Goal: Check status

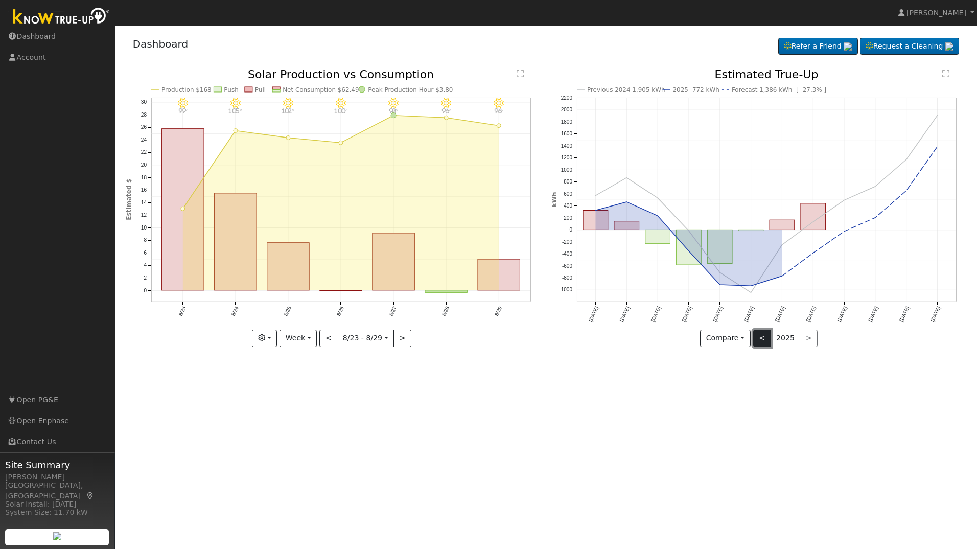
click at [757, 341] on button "<" at bounding box center [763, 338] width 18 height 17
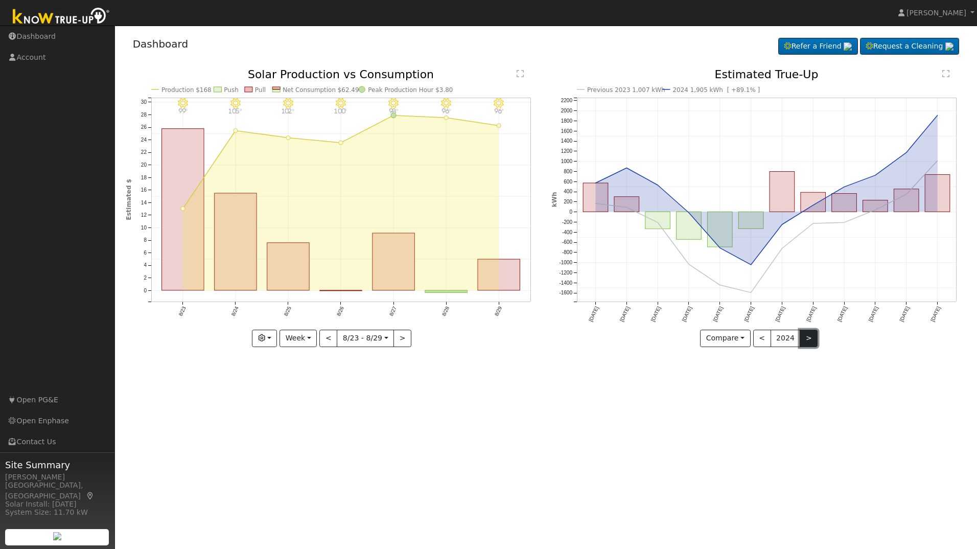
click at [807, 340] on button ">" at bounding box center [809, 338] width 18 height 17
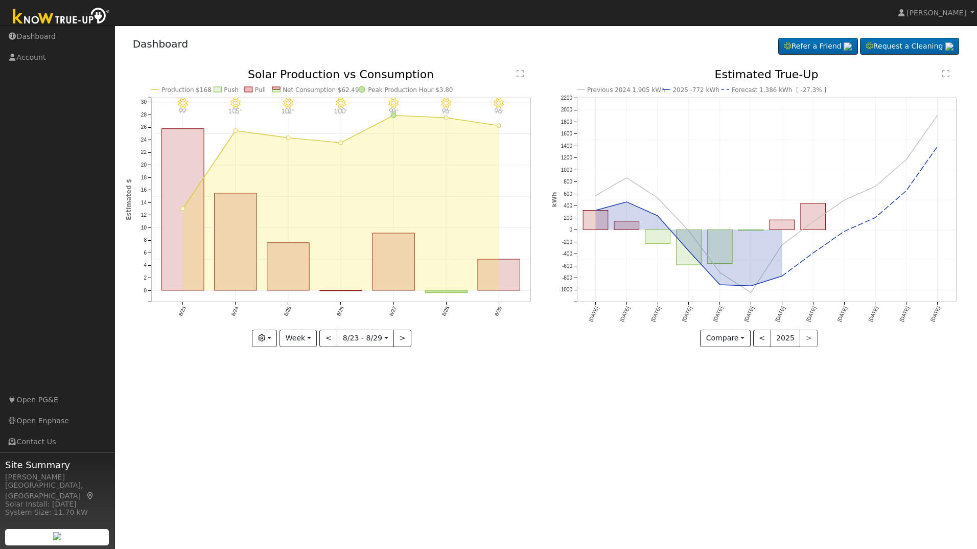
click at [762, 347] on icon "Previous 2024 1,905 kWh 2025 -772 kWh Forecast 1,386 kWh [ -27.3% ] [DATE] Feb …" at bounding box center [759, 208] width 415 height 278
click at [762, 340] on button "<" at bounding box center [763, 338] width 18 height 17
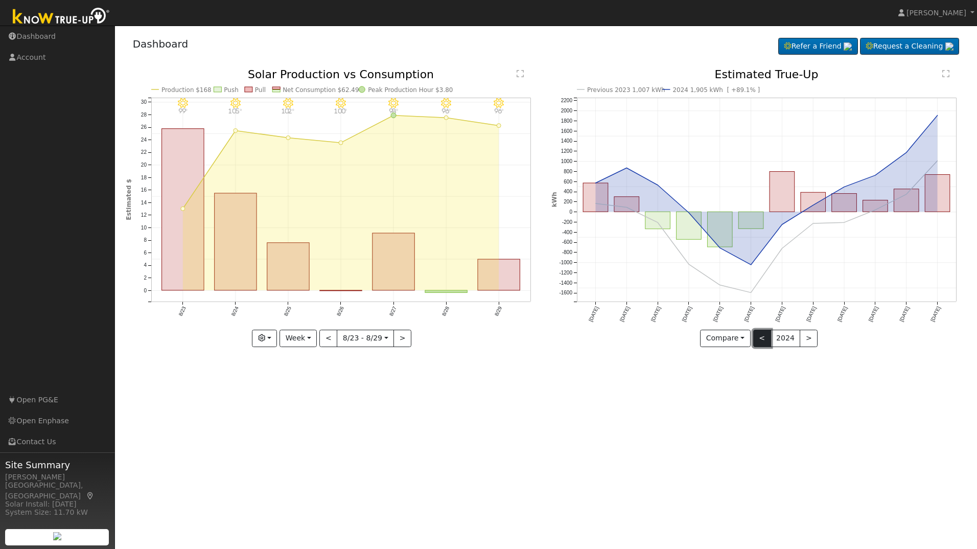
click at [762, 340] on button "<" at bounding box center [763, 338] width 18 height 17
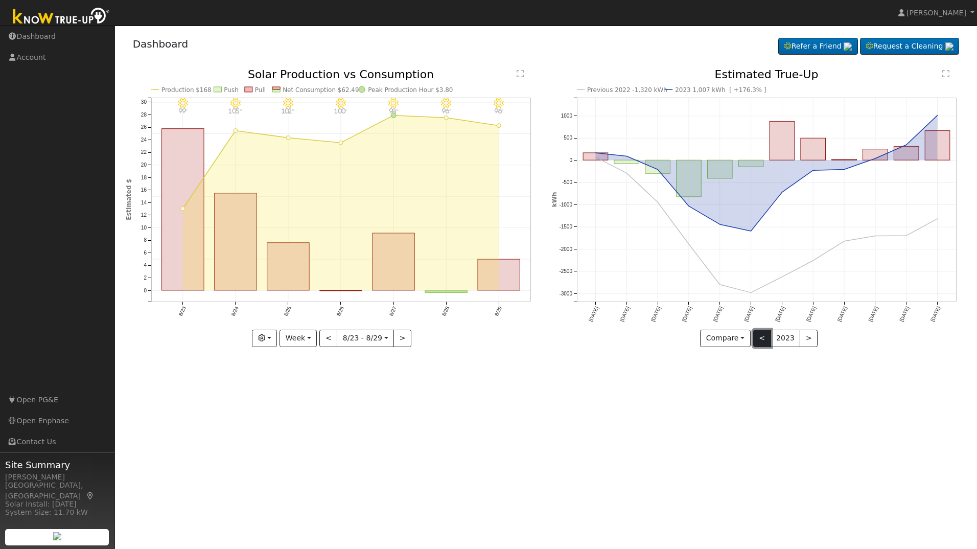
click at [762, 340] on button "<" at bounding box center [763, 338] width 18 height 17
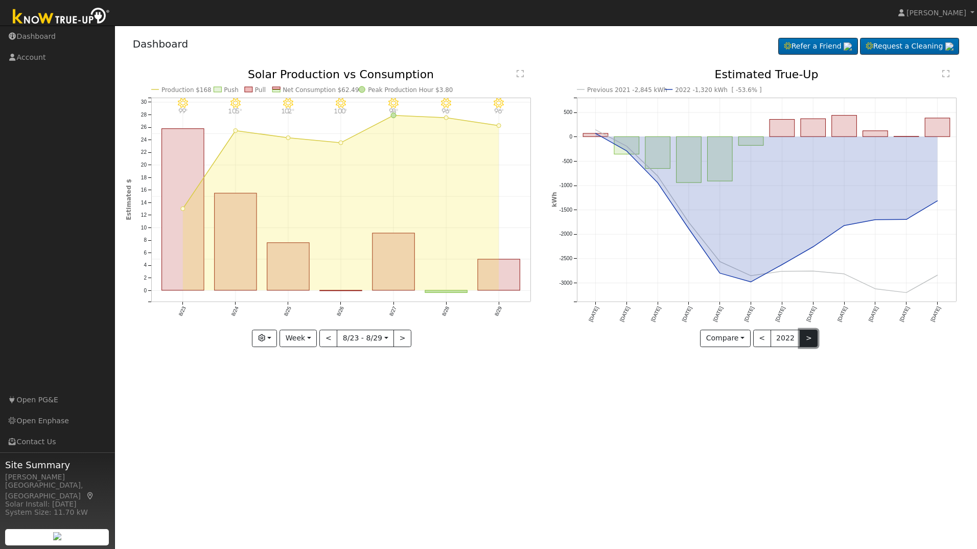
click at [807, 345] on button ">" at bounding box center [809, 338] width 18 height 17
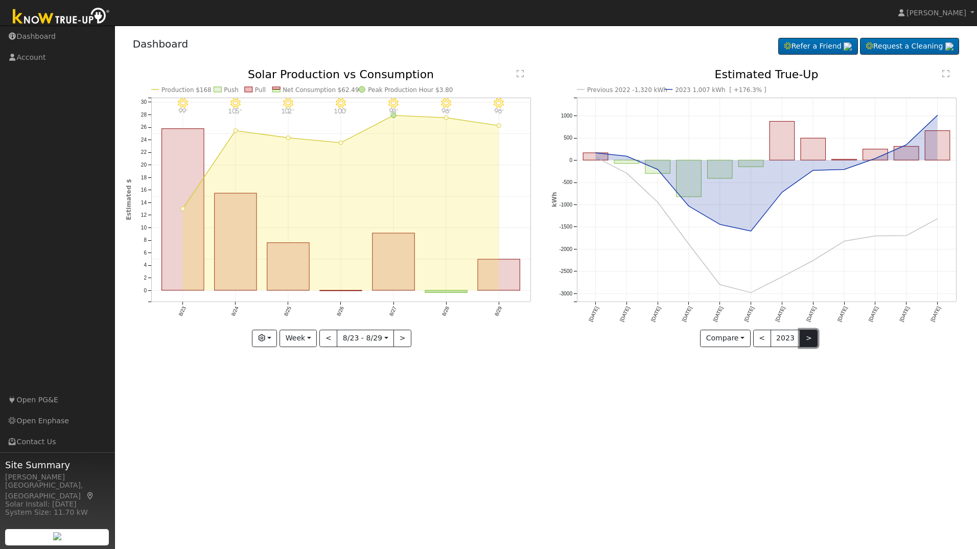
click at [806, 345] on button ">" at bounding box center [809, 338] width 18 height 17
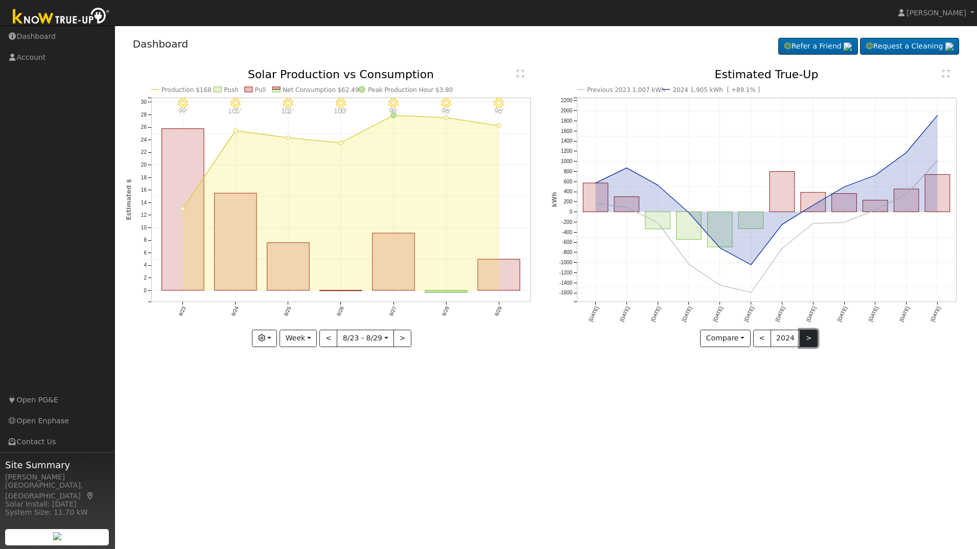
click at [806, 345] on button ">" at bounding box center [809, 338] width 18 height 17
